Goal: Transaction & Acquisition: Purchase product/service

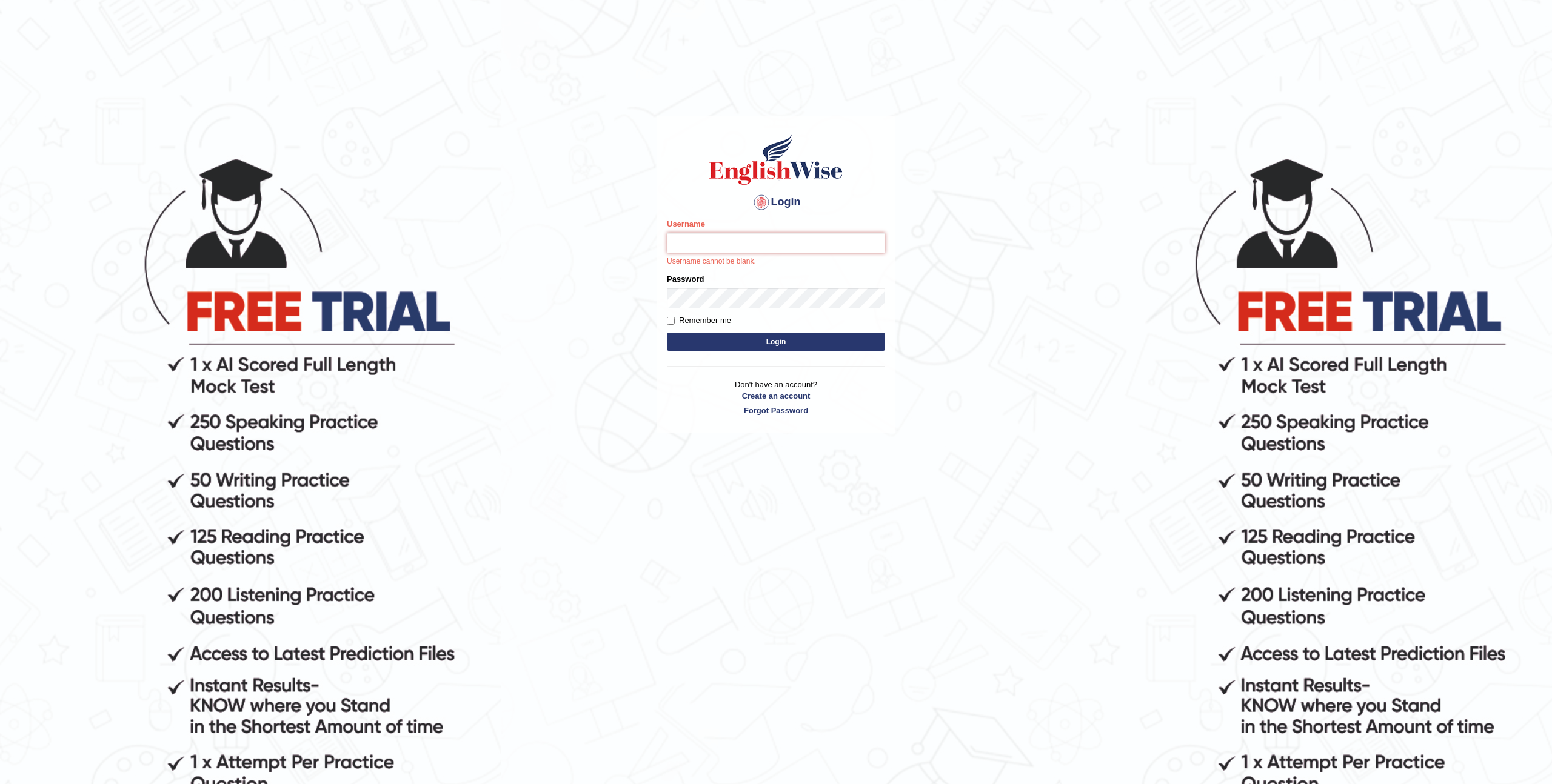
type input "enkhamgalan"
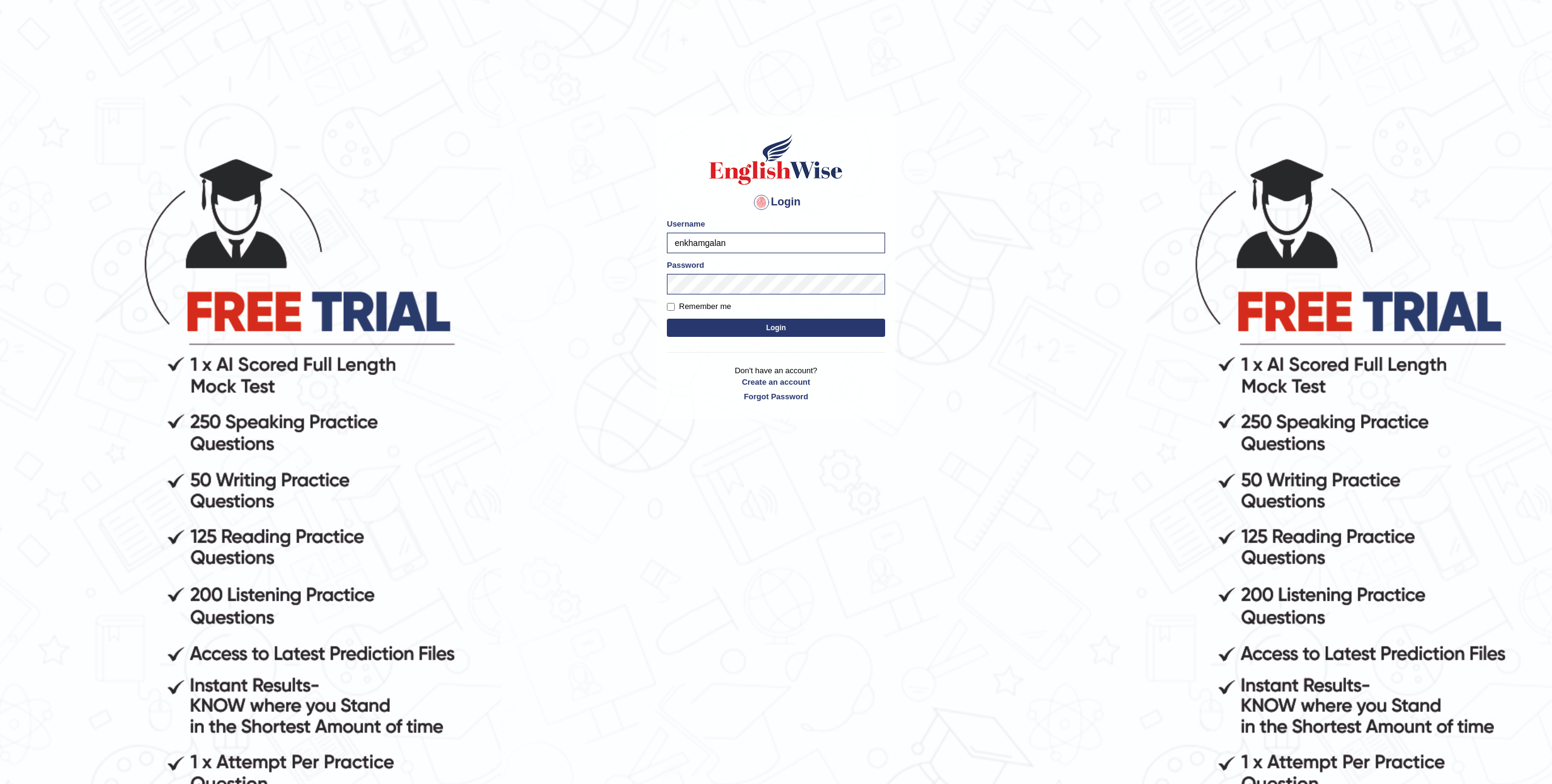
click at [750, 327] on button "Login" at bounding box center [776, 328] width 218 height 18
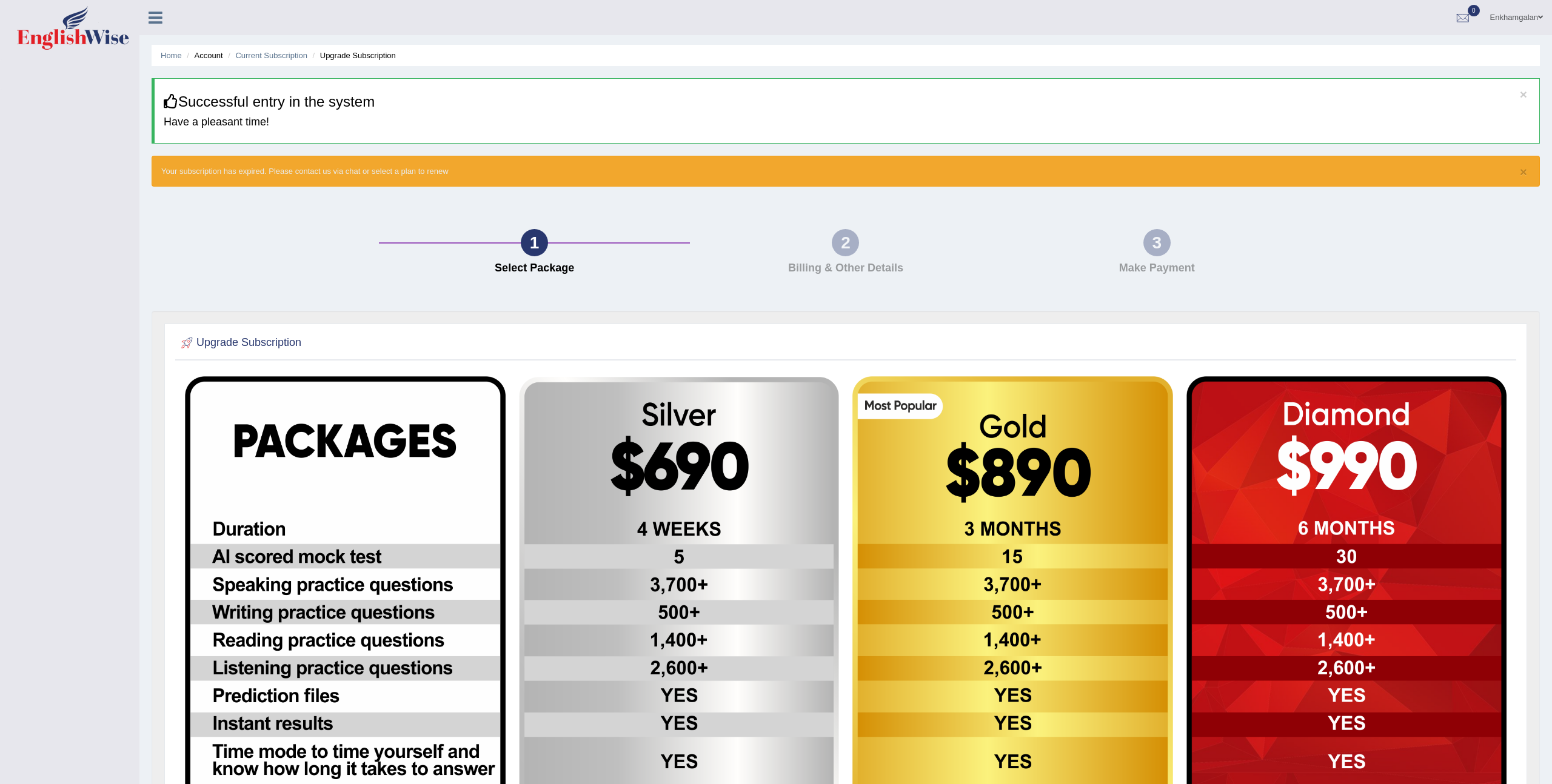
click at [159, 23] on icon at bounding box center [156, 17] width 14 height 16
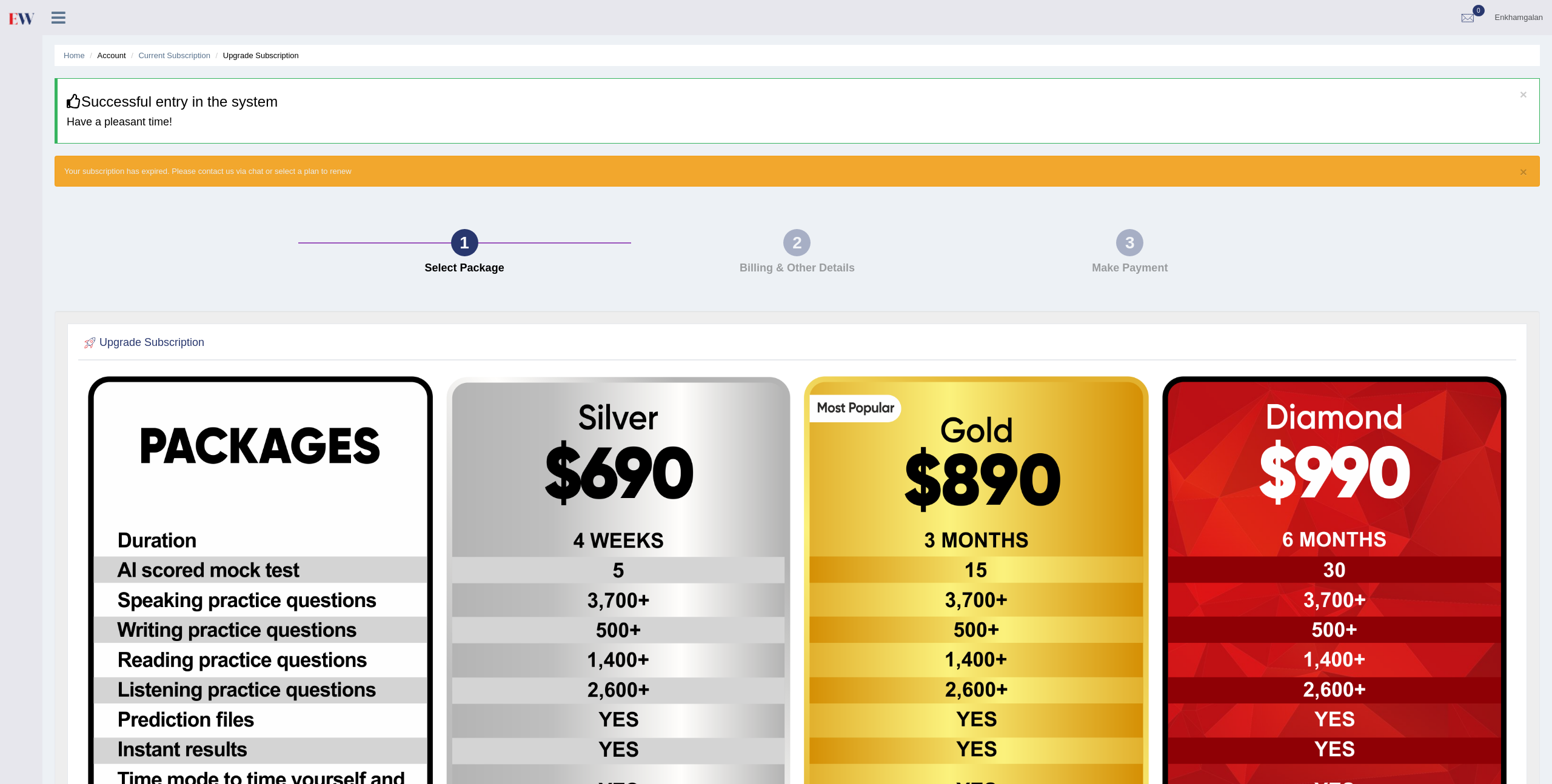
click at [62, 20] on icon at bounding box center [58, 17] width 14 height 16
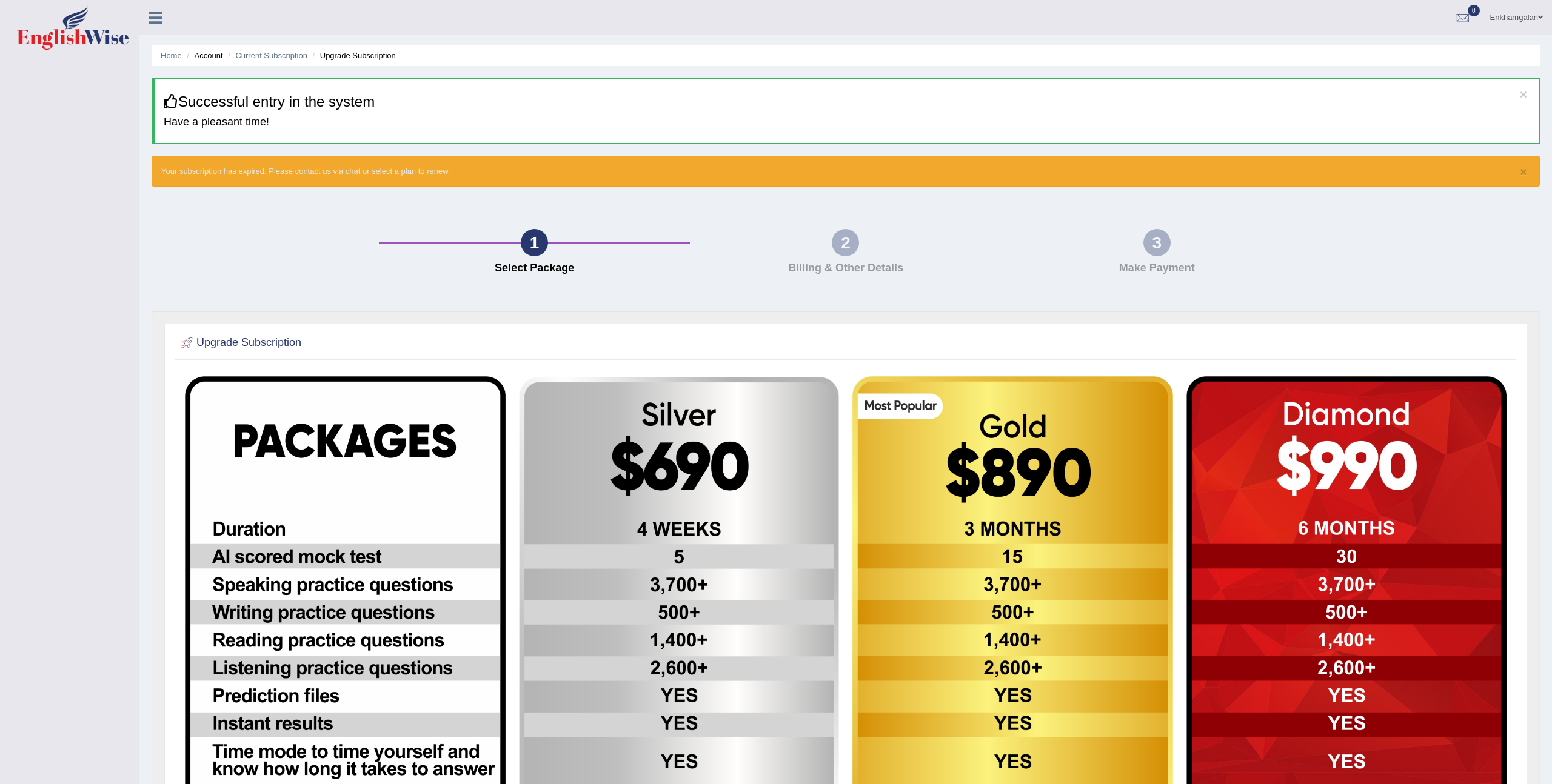
click at [276, 54] on link "Current Subscription" at bounding box center [272, 55] width 72 height 9
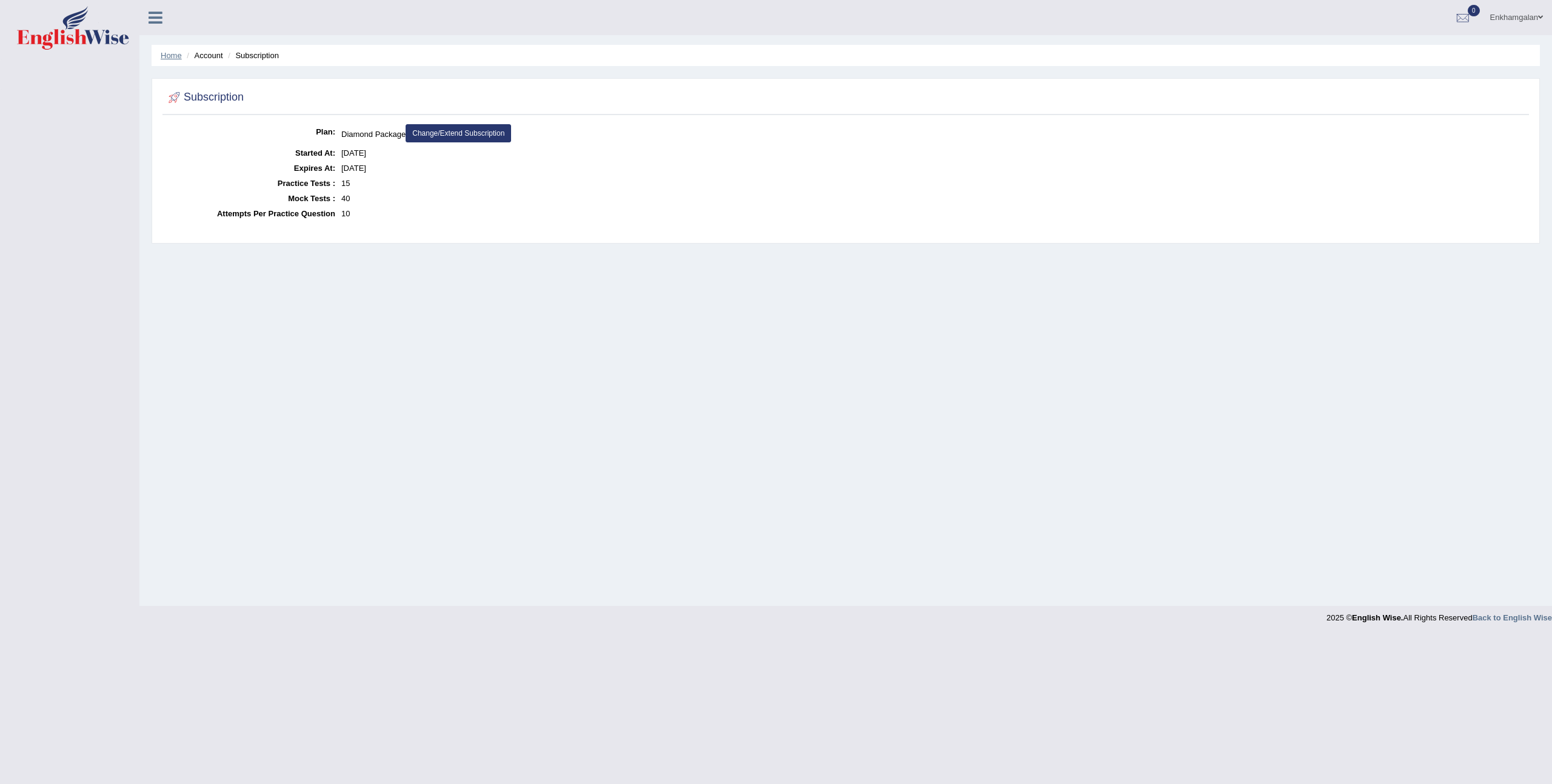
click at [174, 57] on link "Home" at bounding box center [171, 55] width 21 height 9
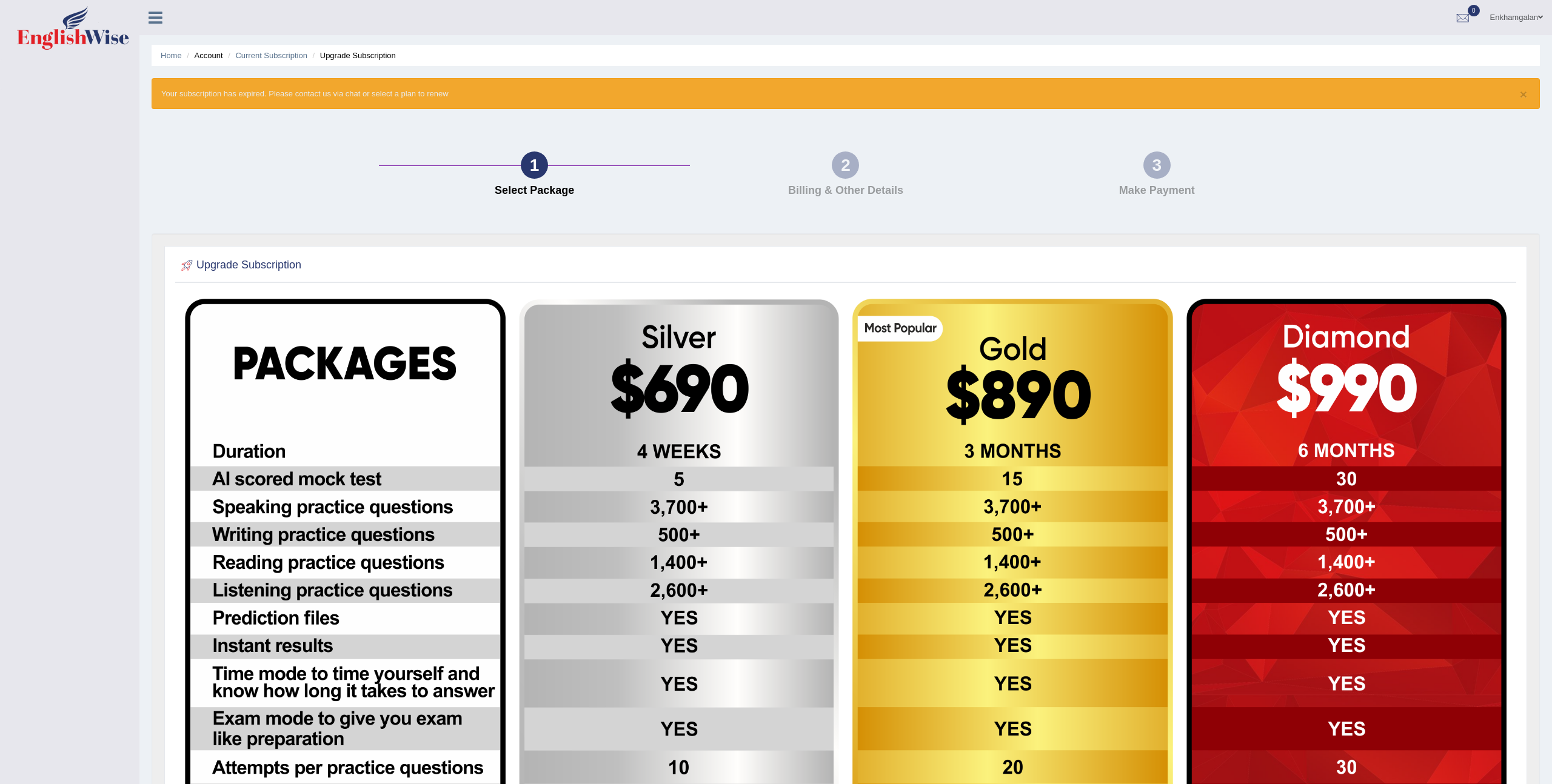
click at [749, 389] on img at bounding box center [679, 659] width 321 height 720
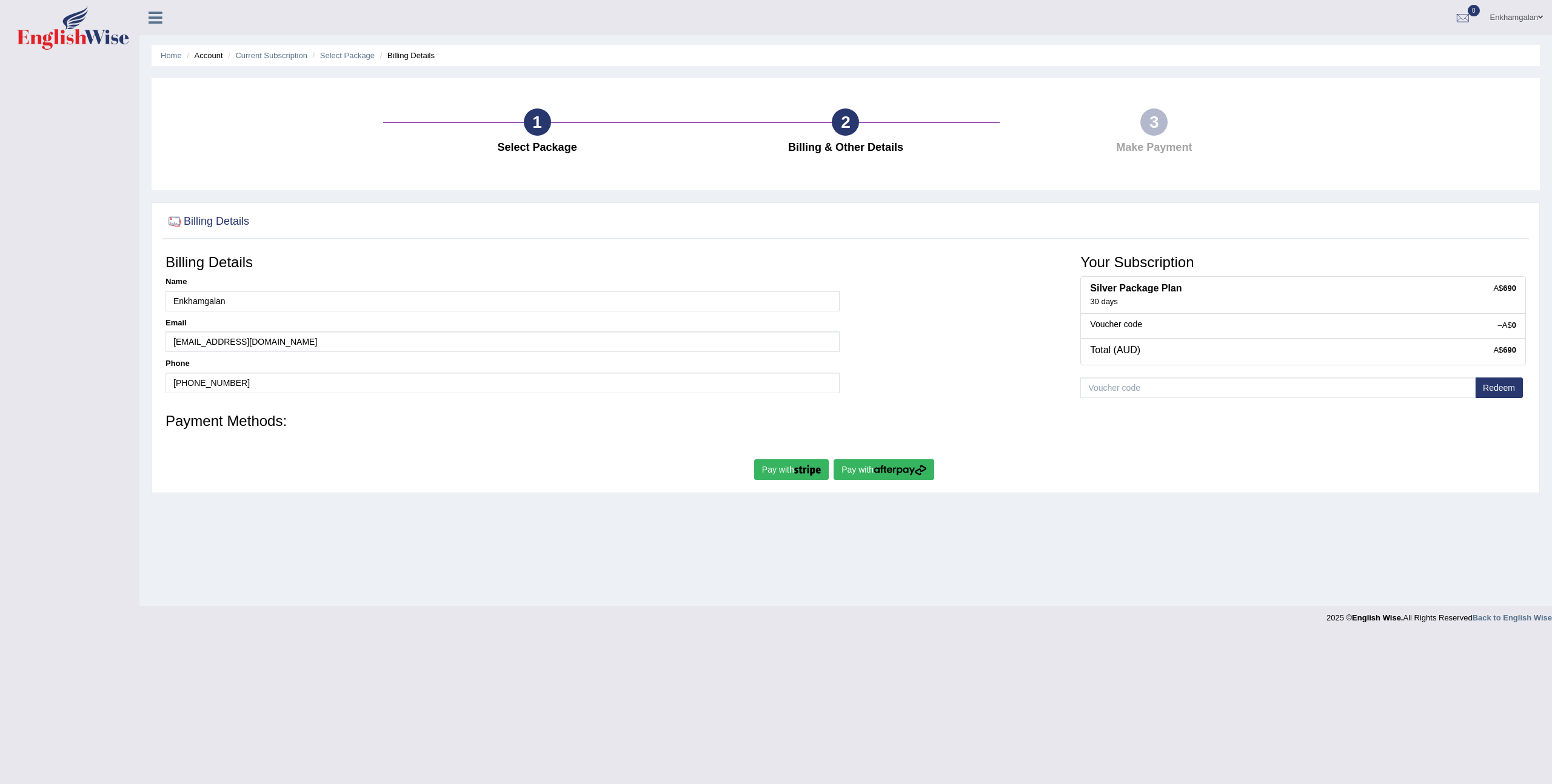
click at [773, 470] on button "Pay with" at bounding box center [791, 469] width 75 height 20
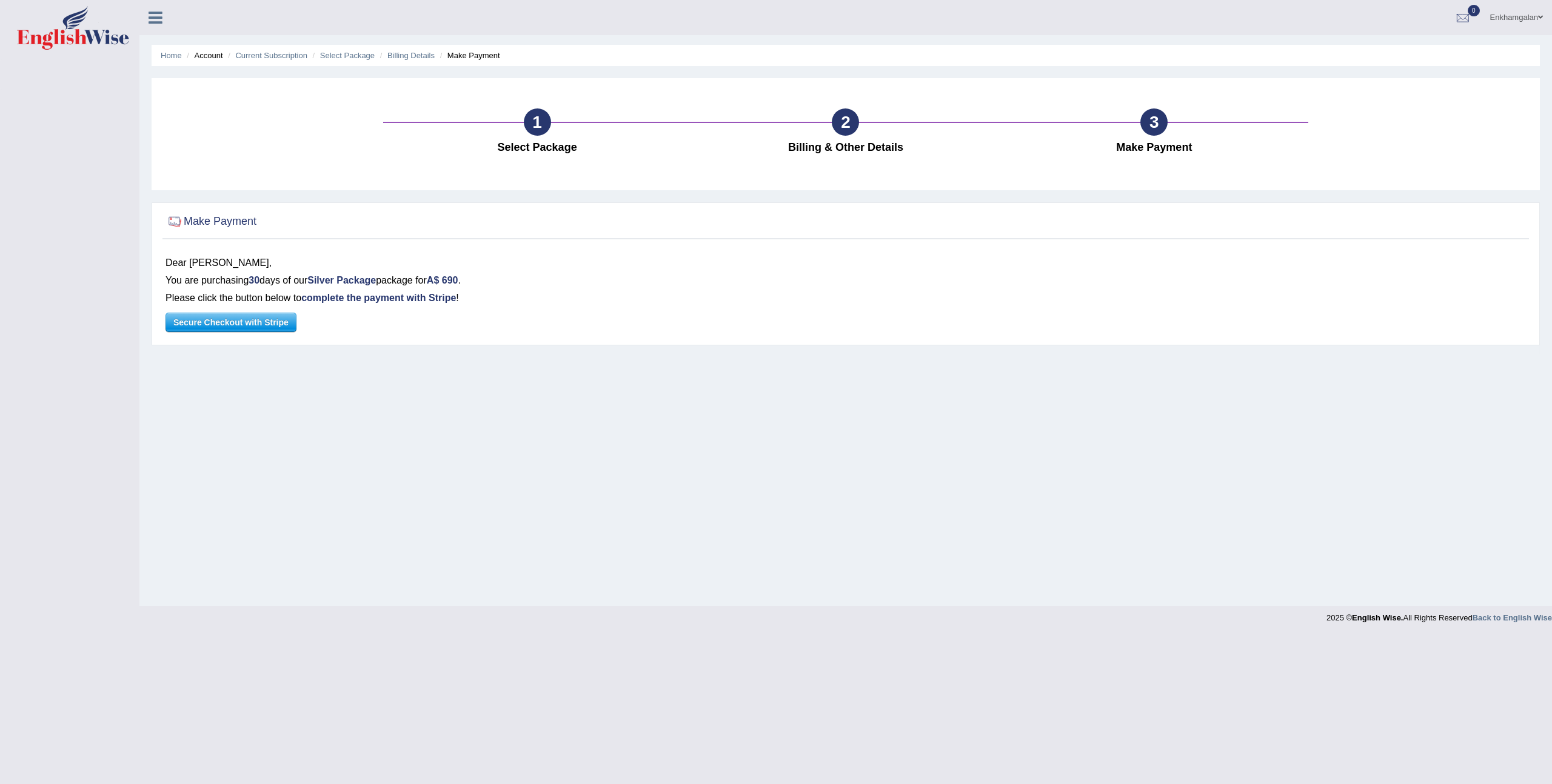
click at [220, 325] on span "Secure Checkout with Stripe" at bounding box center [231, 322] width 130 height 18
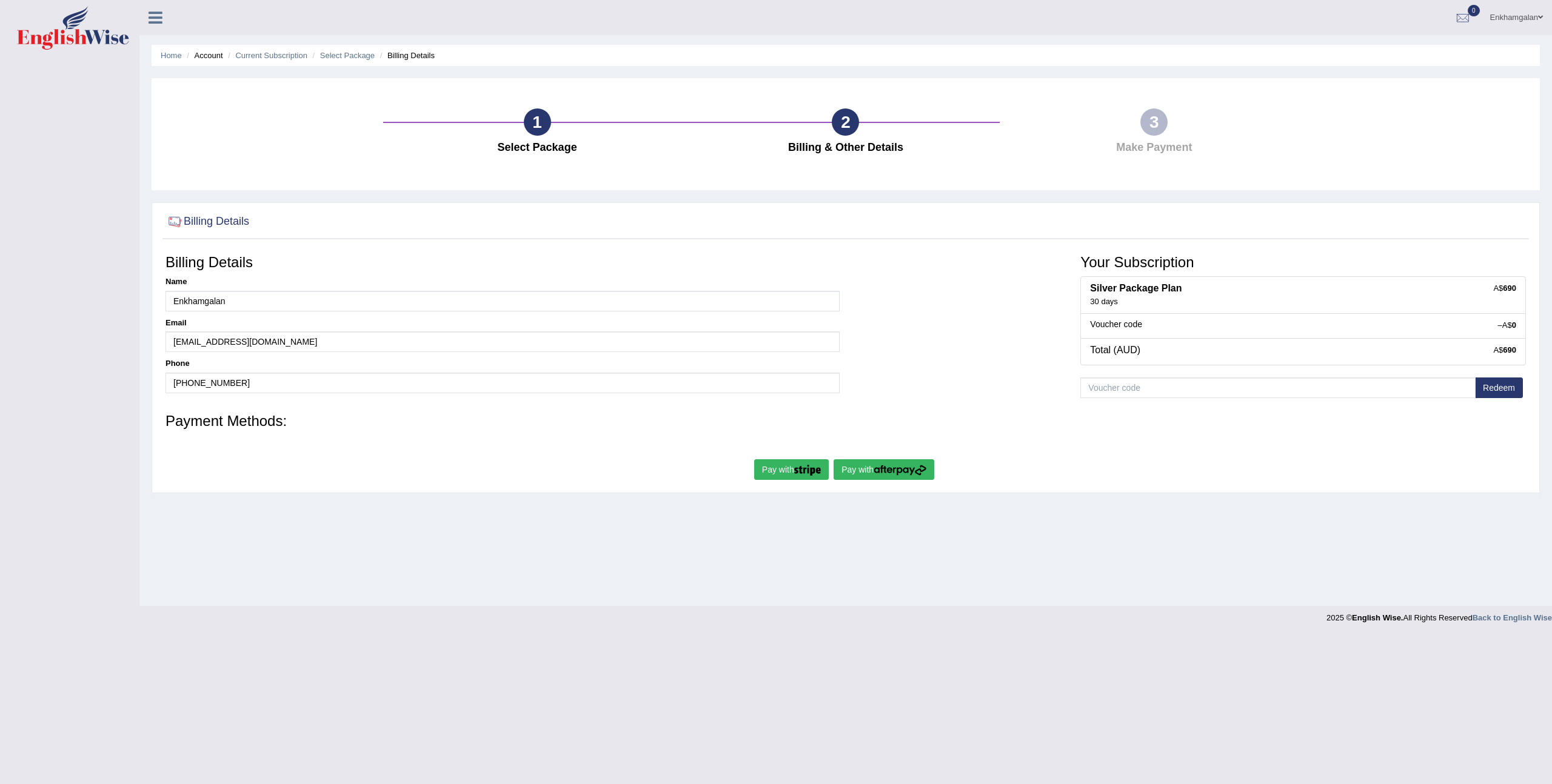
click at [393, 439] on div at bounding box center [845, 441] width 1361 height 12
click at [390, 439] on div at bounding box center [845, 441] width 1361 height 12
click at [213, 342] on input "eddygaga@gmail.com" at bounding box center [502, 341] width 674 height 20
click at [1515, 14] on link "Enkhamgalan" at bounding box center [1517, 16] width 72 height 32
click at [1489, 50] on link "Username: Enkhamgalan" at bounding box center [1486, 49] width 131 height 28
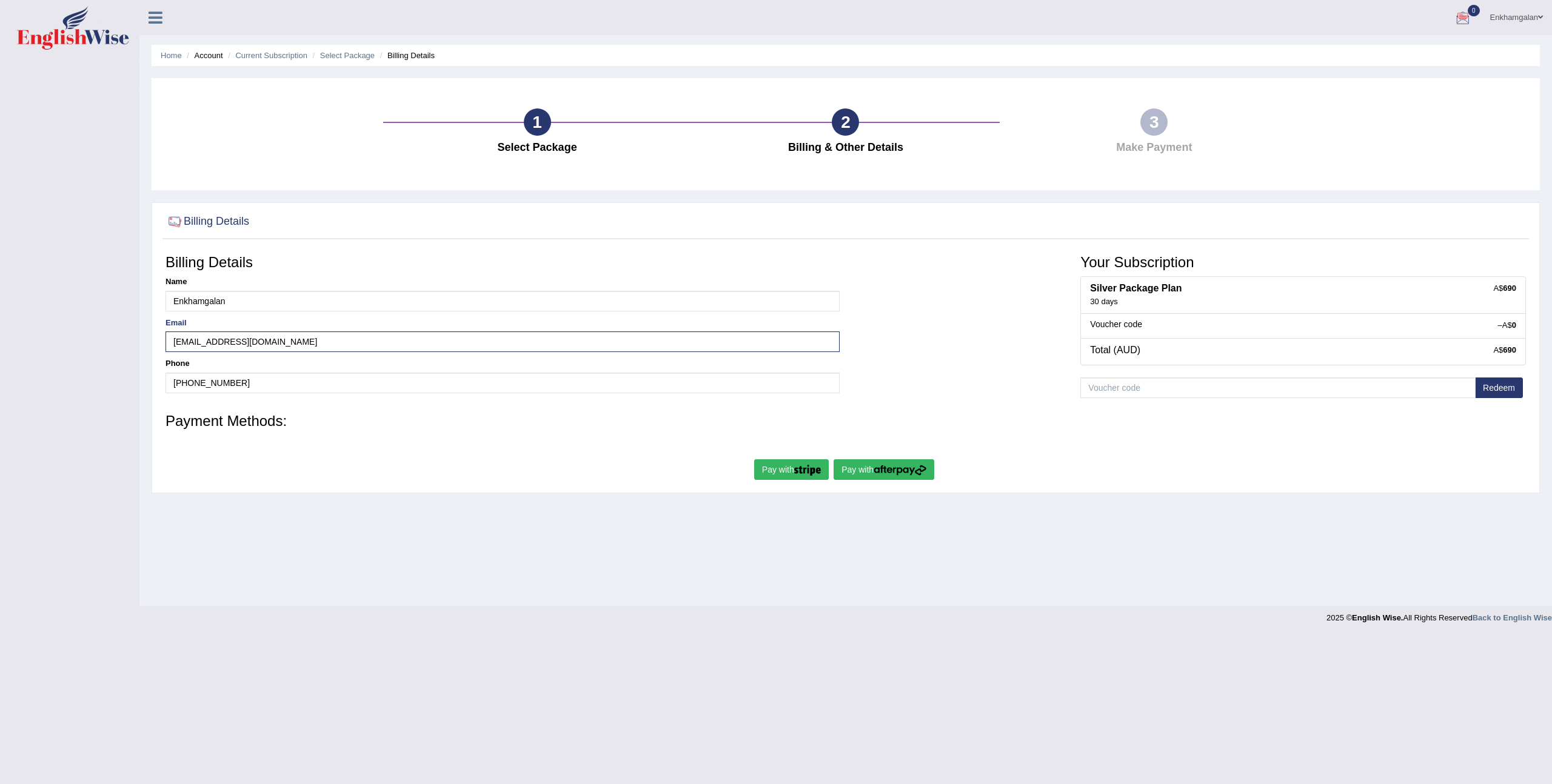
click at [1523, 23] on link "Enkhamgalan" at bounding box center [1517, 16] width 72 height 32
click at [1476, 103] on link "Subscription: Diamond Package" at bounding box center [1486, 112] width 131 height 41
click at [159, 15] on icon at bounding box center [156, 17] width 14 height 16
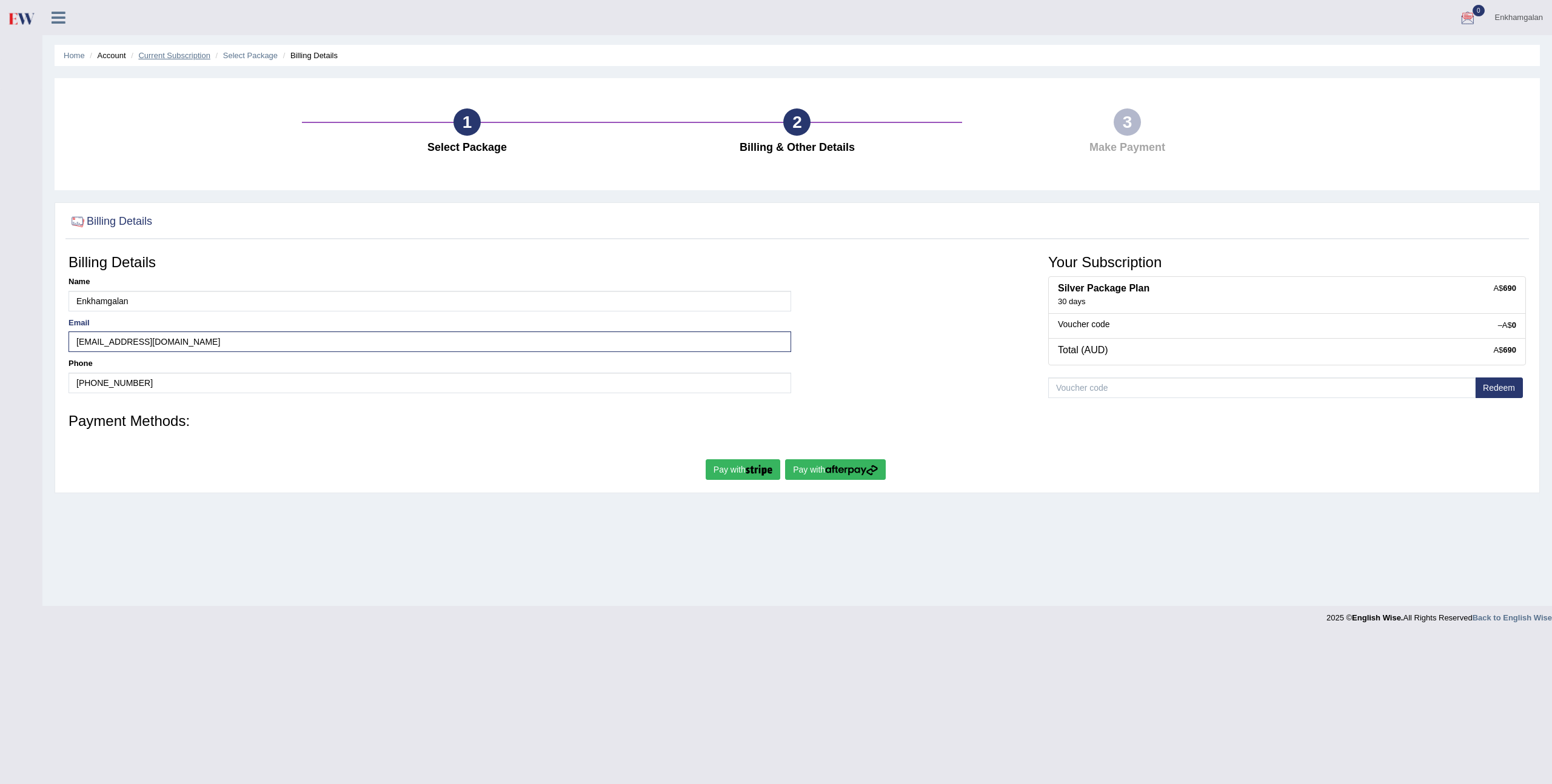
click at [162, 54] on link "Current Subscription" at bounding box center [174, 55] width 72 height 9
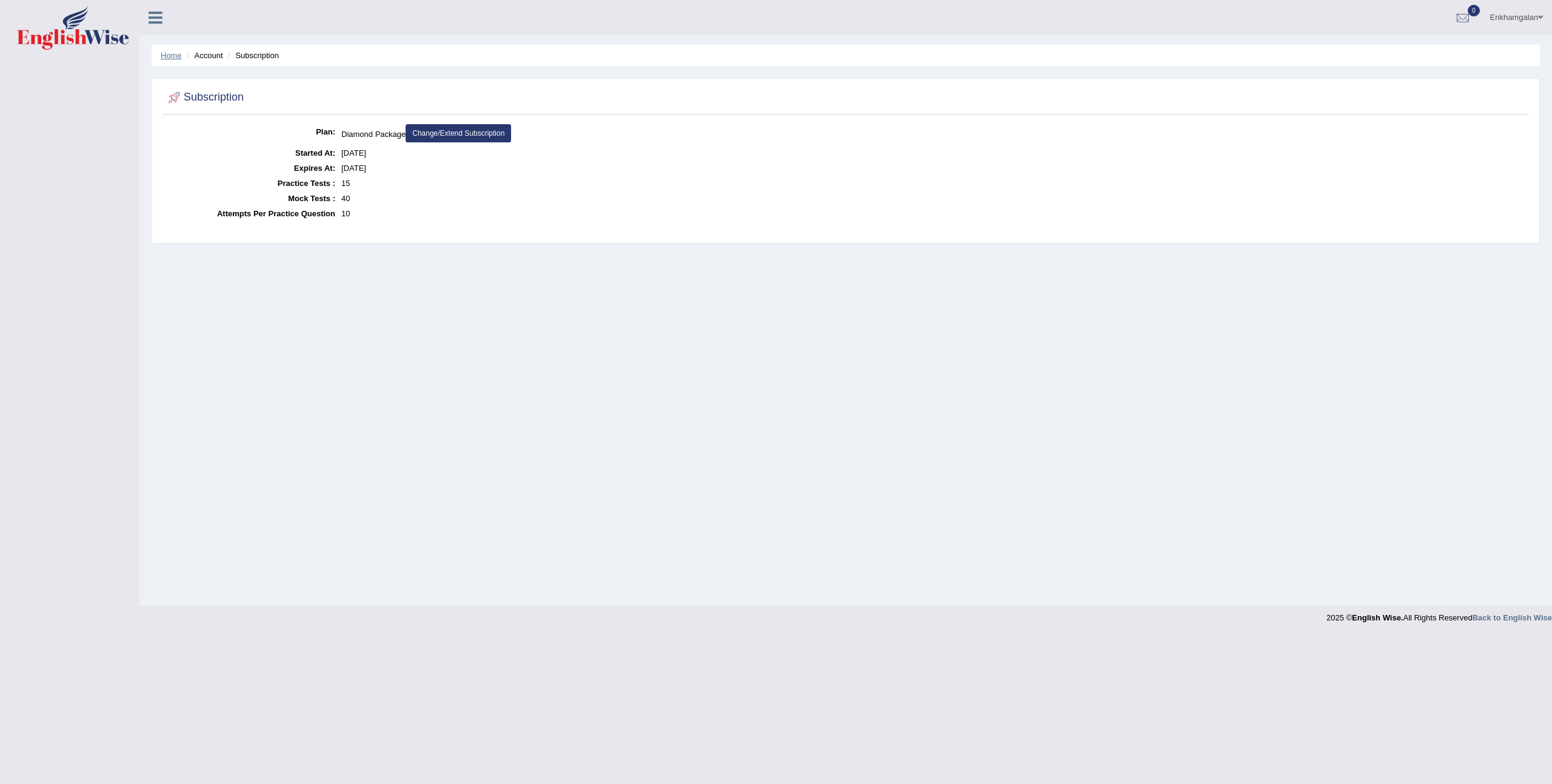
click at [168, 54] on link "Home" at bounding box center [171, 55] width 21 height 9
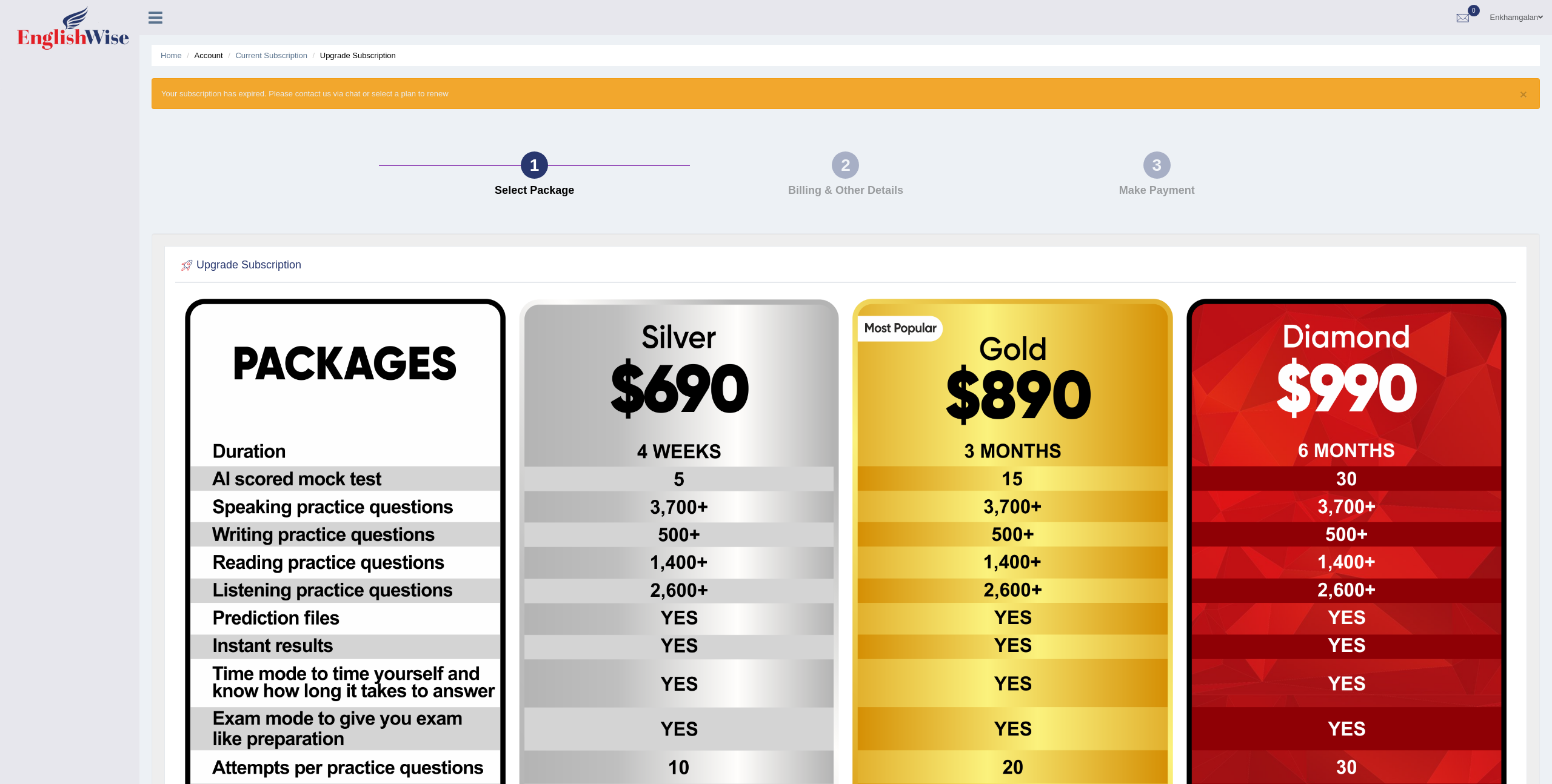
click at [1521, 17] on link "Enkhamgalan" at bounding box center [1517, 16] width 72 height 32
click at [1488, 50] on link "Username: Enkhamgalan" at bounding box center [1486, 49] width 131 height 28
click at [149, 12] on icon at bounding box center [156, 17] width 14 height 16
